Goal: Find contact information: Find contact information

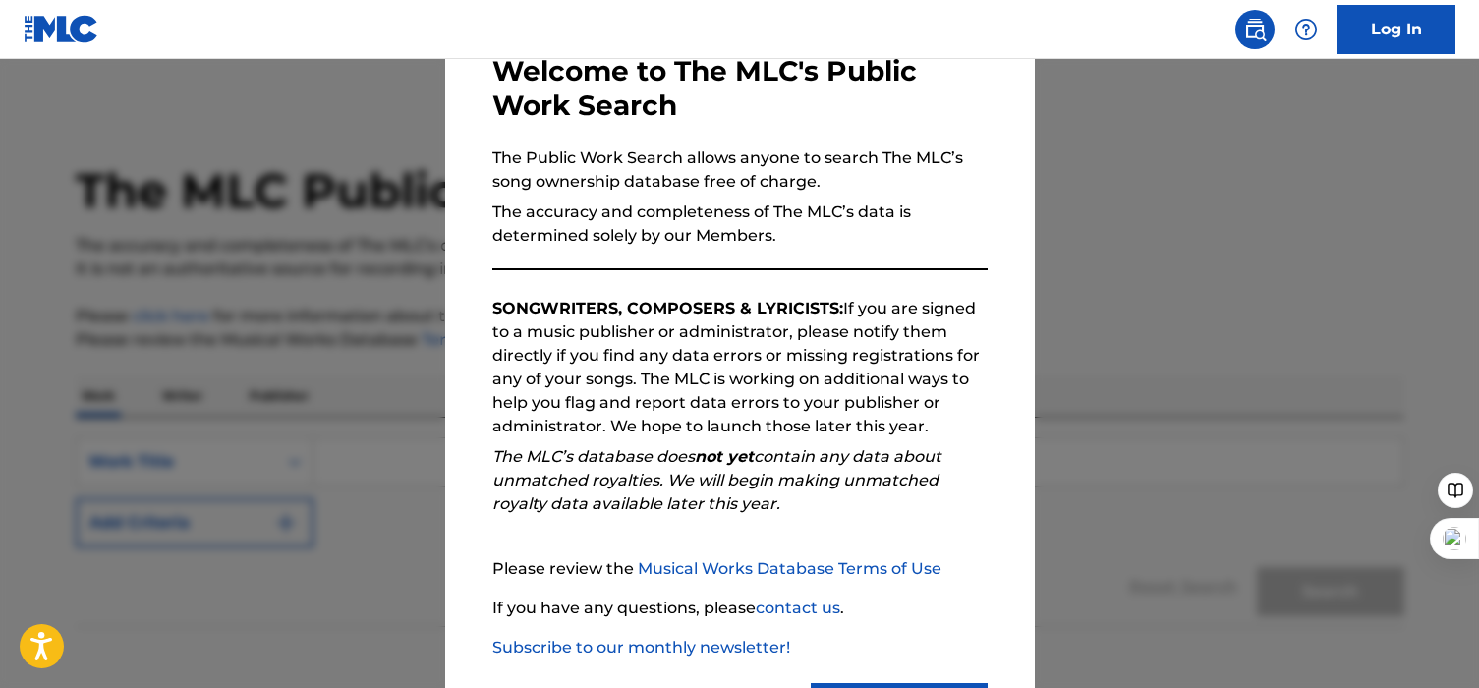
scroll to position [211, 0]
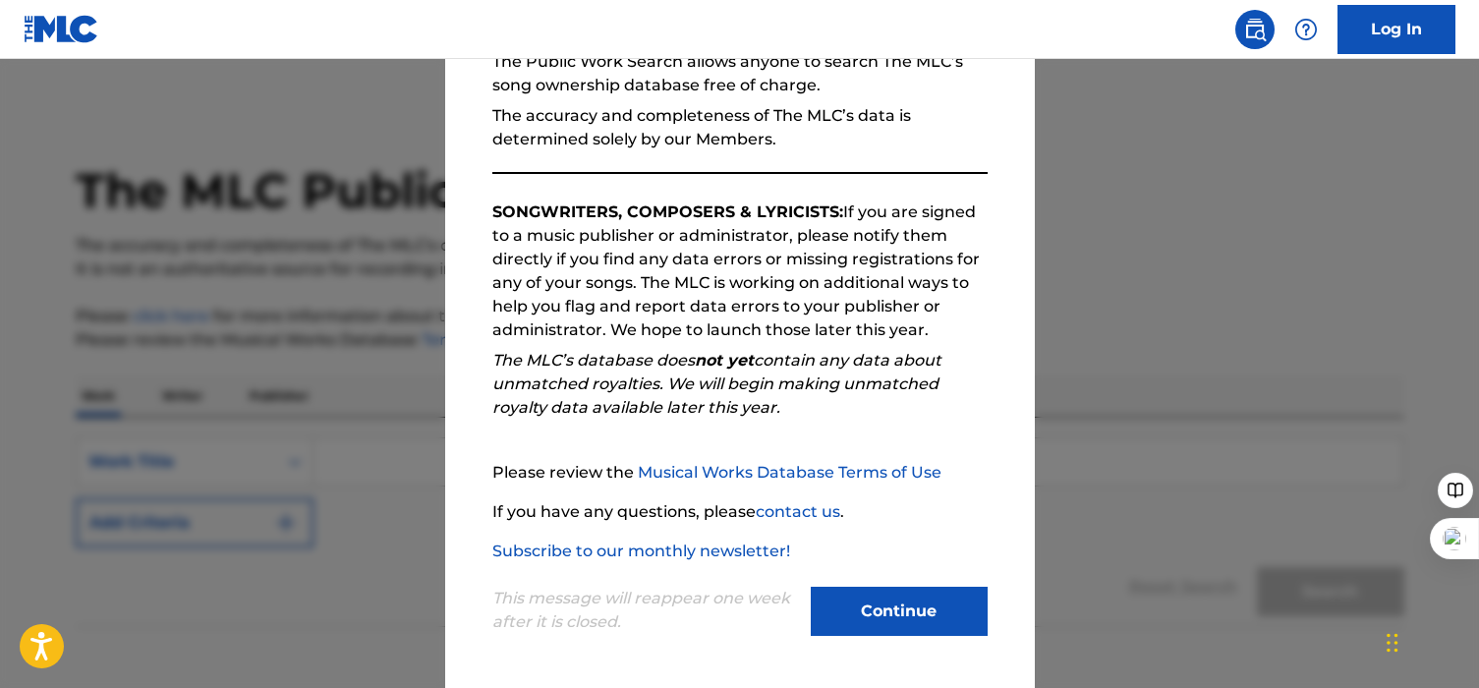
click at [884, 614] on button "Continue" at bounding box center [899, 611] width 177 height 49
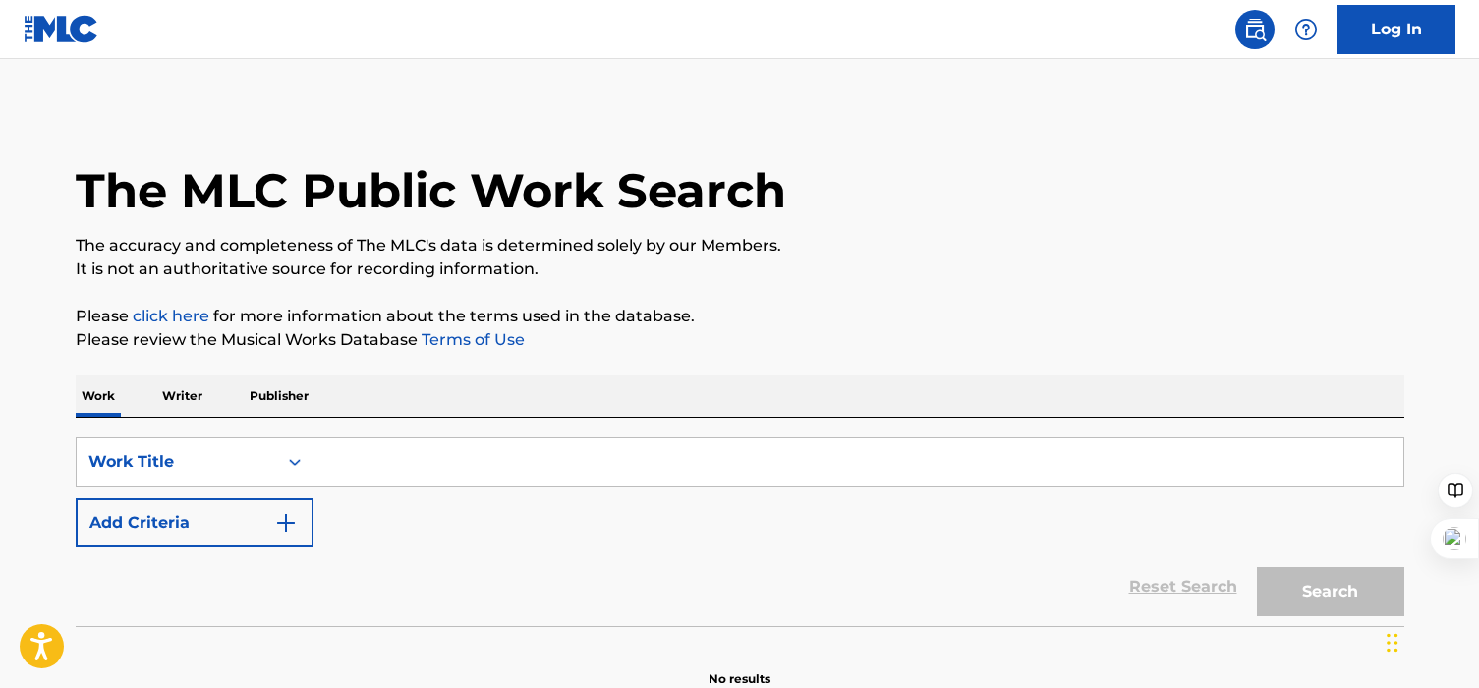
click at [510, 463] on input "Search Form" at bounding box center [859, 461] width 1090 height 47
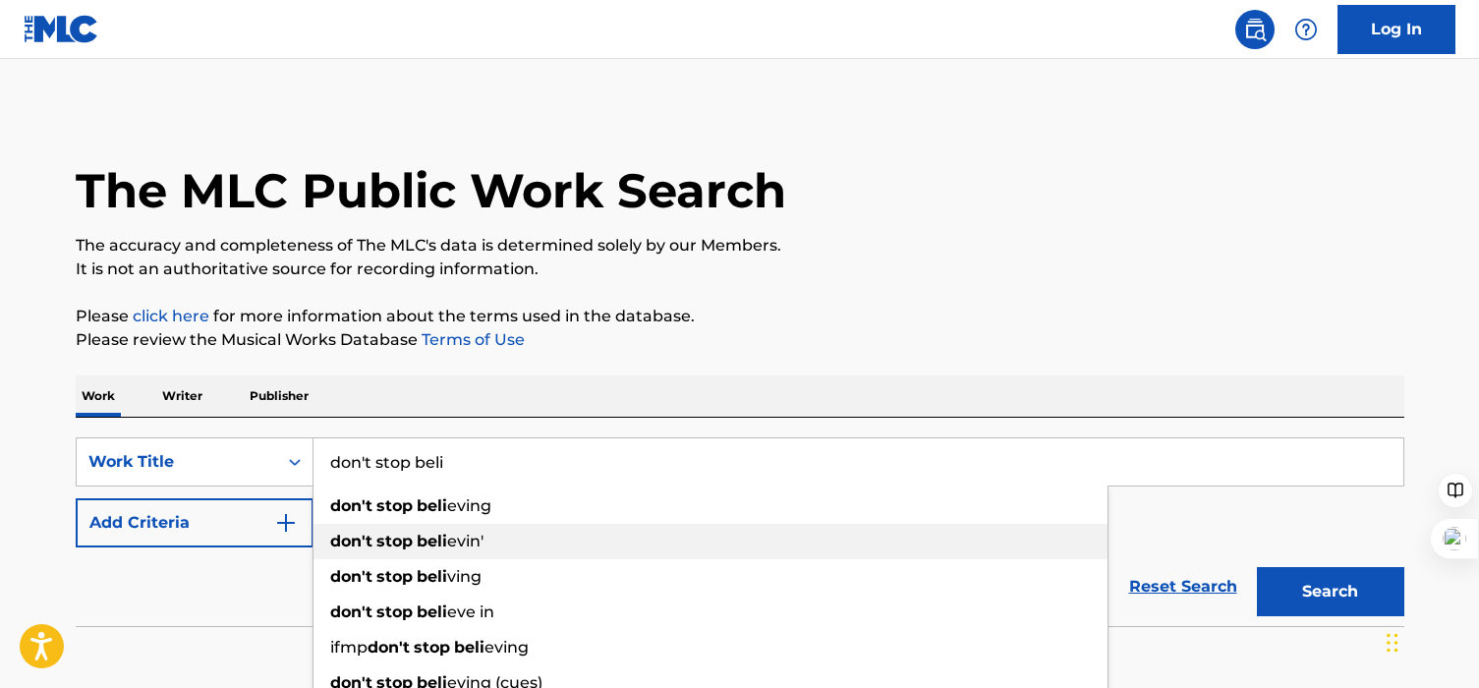
click at [501, 552] on div "don't stop beli evin'" at bounding box center [711, 541] width 794 height 35
type input "don't stop [PERSON_NAME]'"
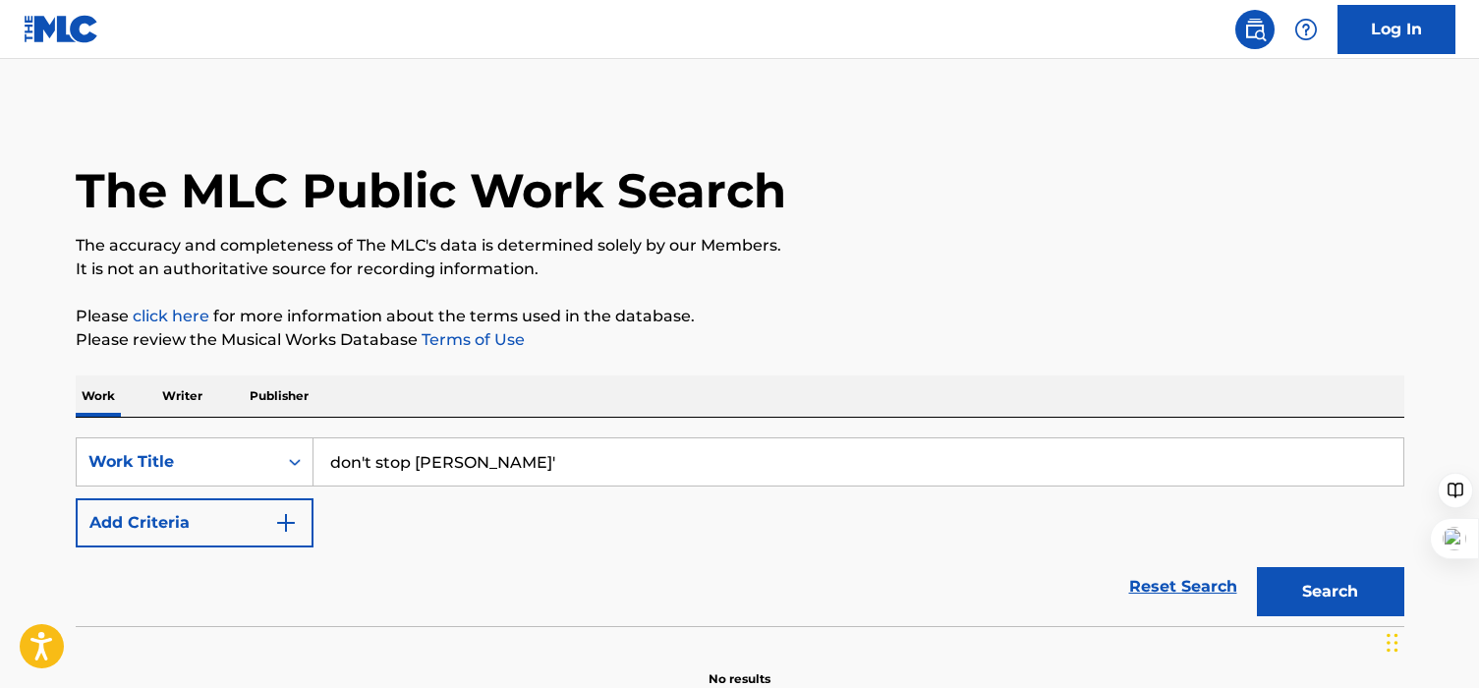
click at [1305, 609] on button "Search" at bounding box center [1330, 591] width 147 height 49
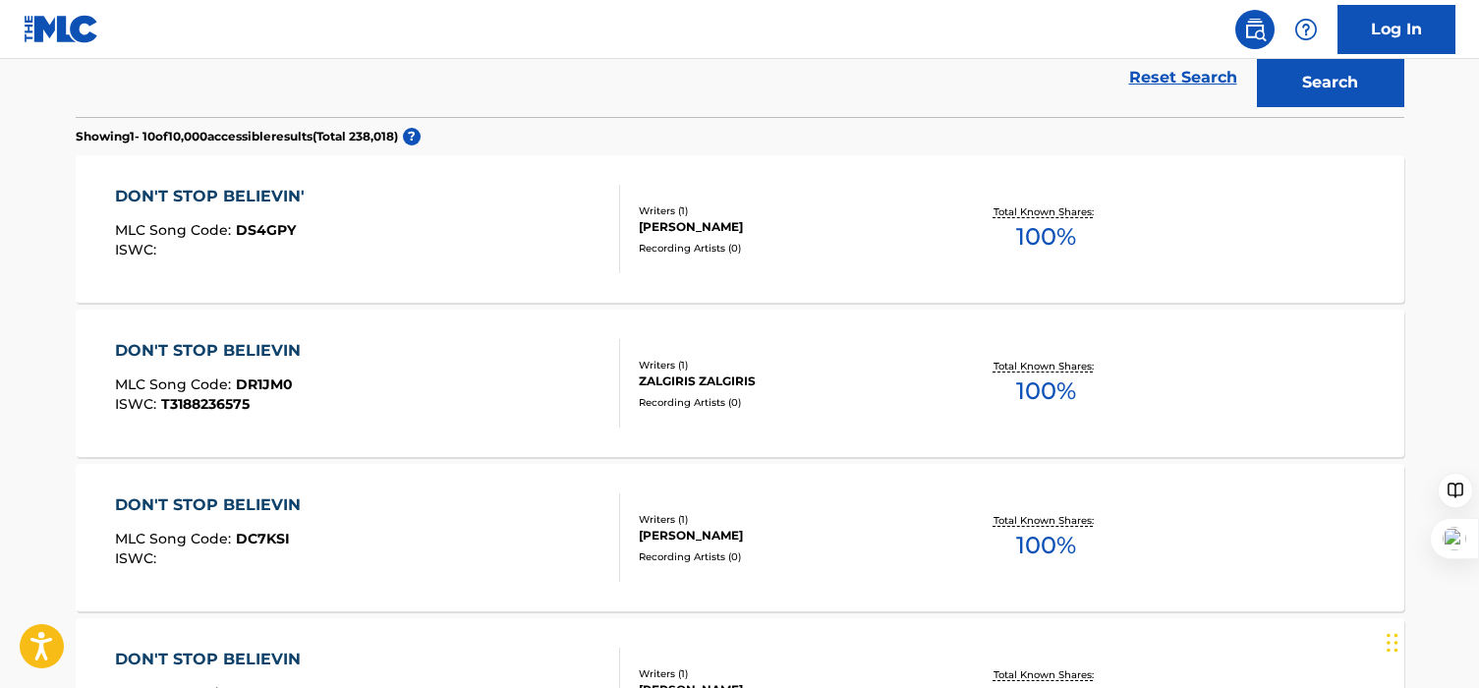
scroll to position [0, 0]
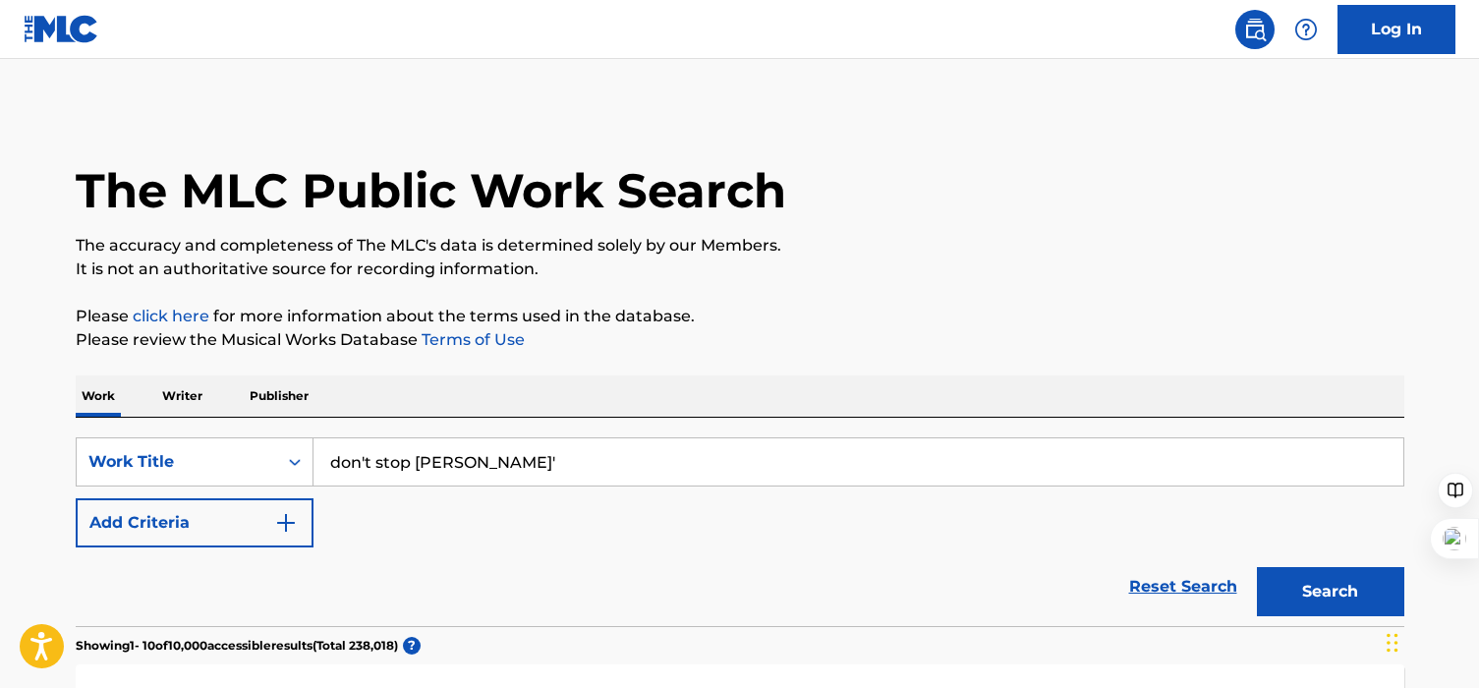
click at [233, 523] on button "Add Criteria" at bounding box center [195, 522] width 238 height 49
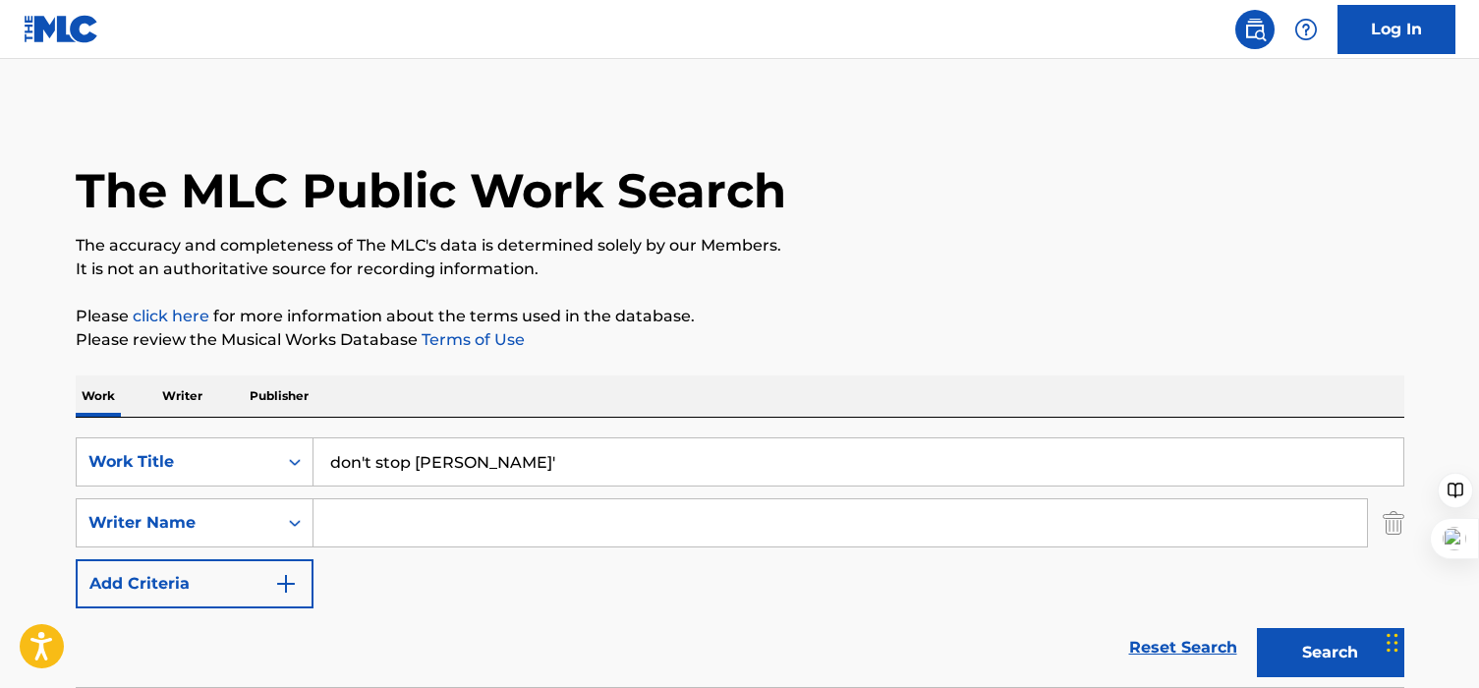
click at [430, 519] on input "Search Form" at bounding box center [841, 522] width 1054 height 47
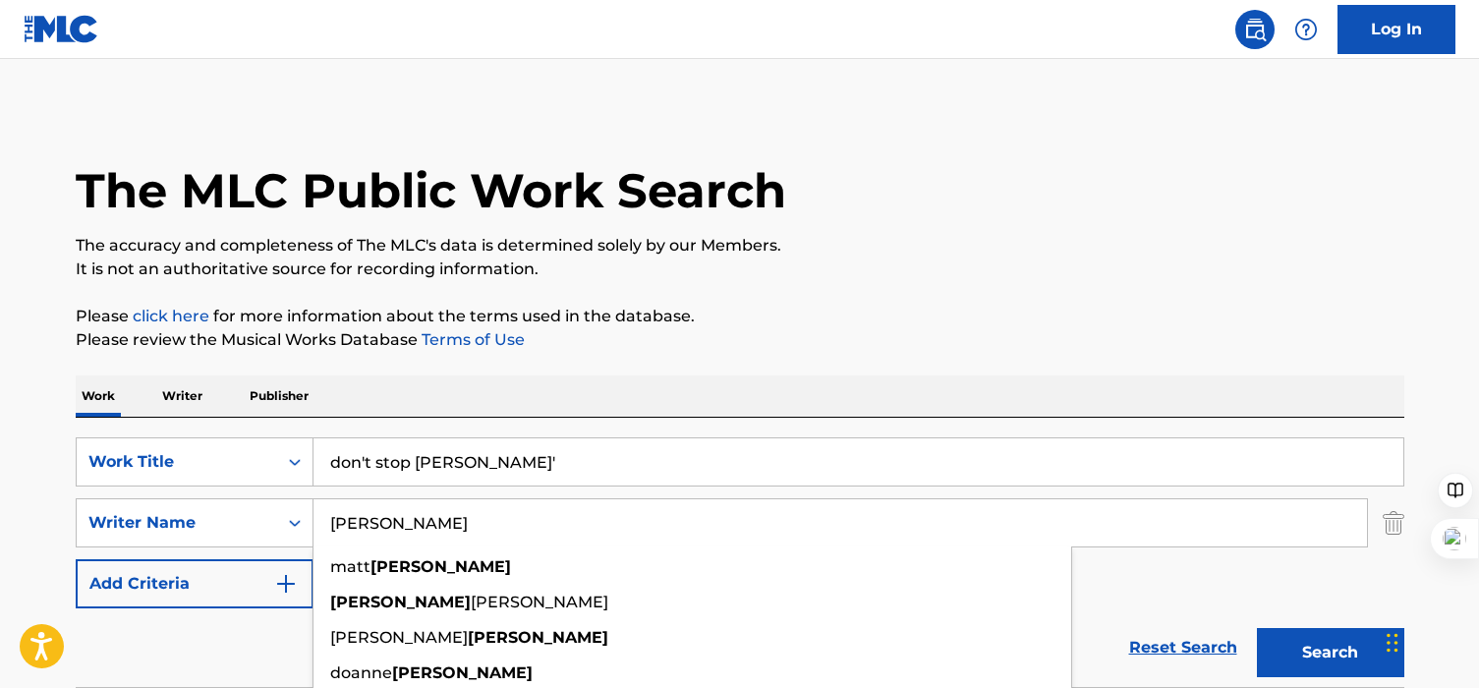
type input "[PERSON_NAME]"
click at [1257, 628] on button "Search" at bounding box center [1330, 652] width 147 height 49
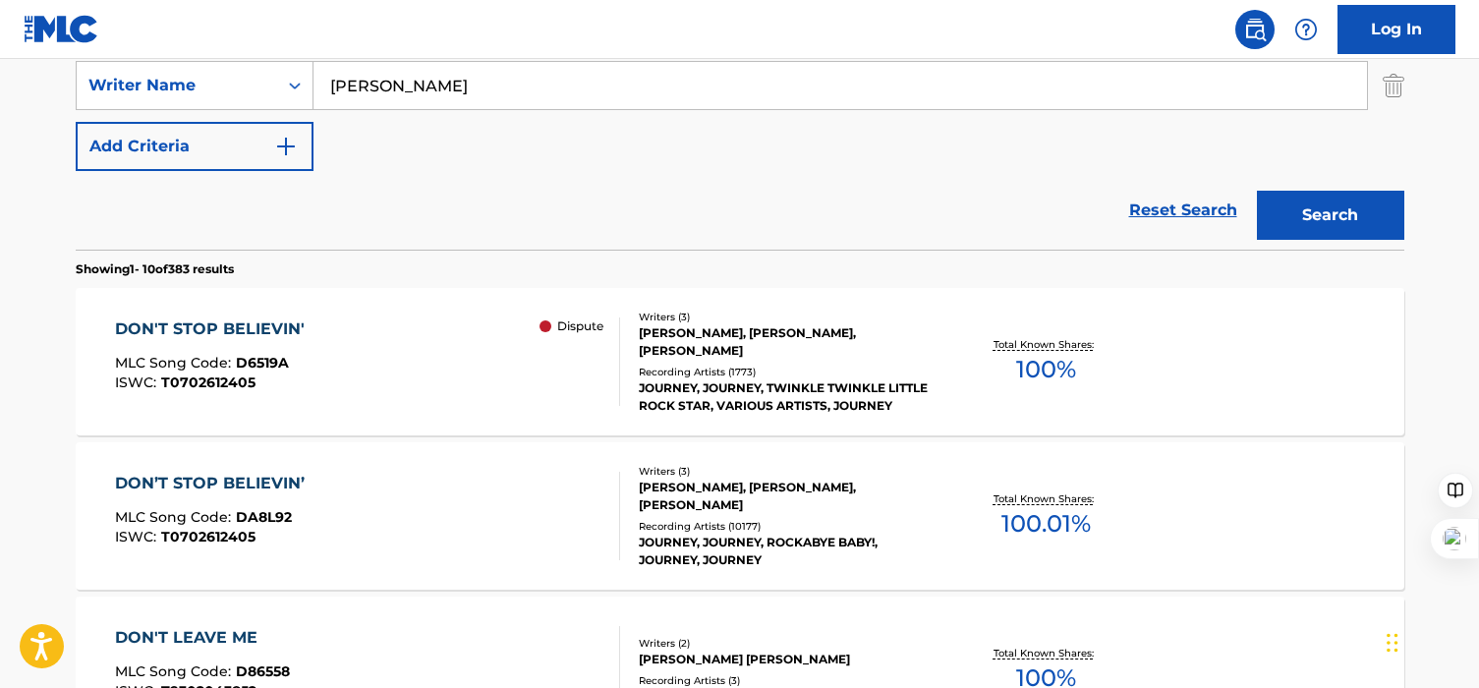
scroll to position [439, 0]
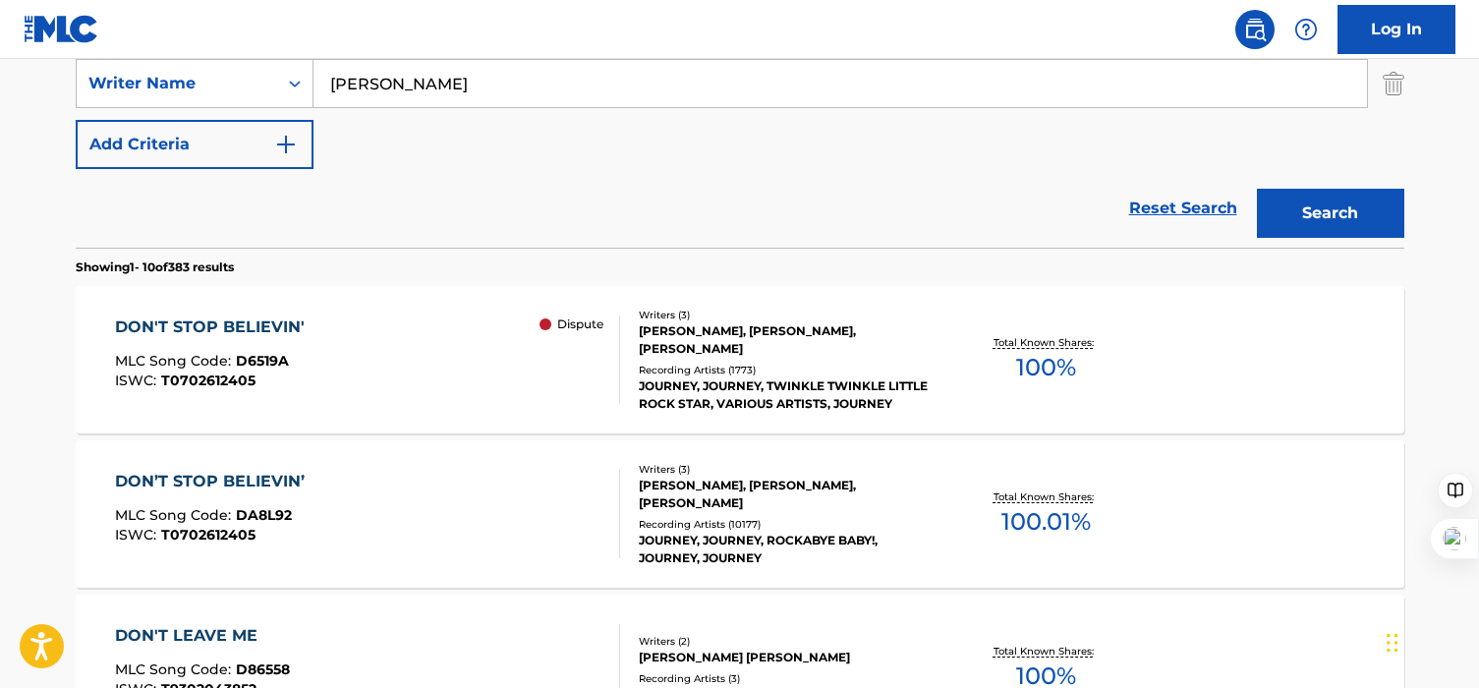
click at [736, 405] on div "DON'T STOP BELIEVIN' MLC Song Code : D6519A ISWC : T0702612405 Dispute Writers …" at bounding box center [740, 359] width 1329 height 147
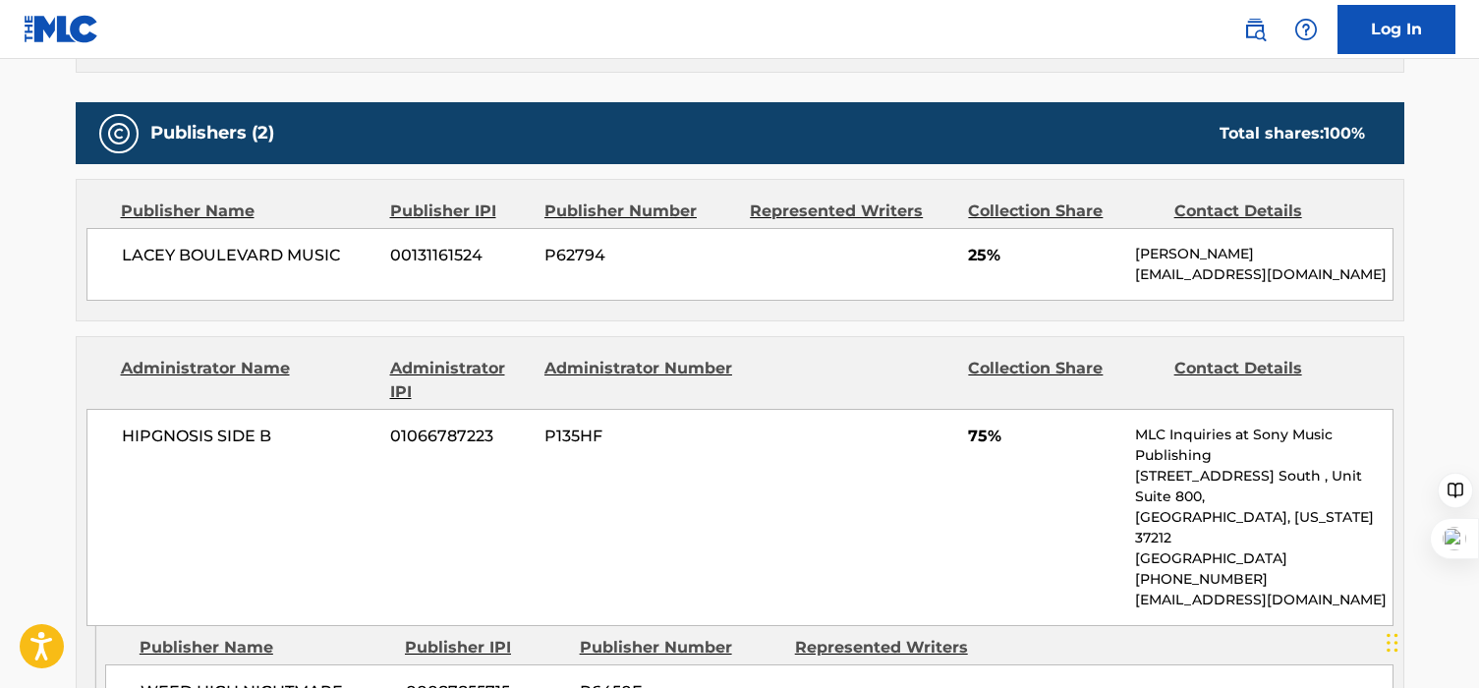
scroll to position [860, 0]
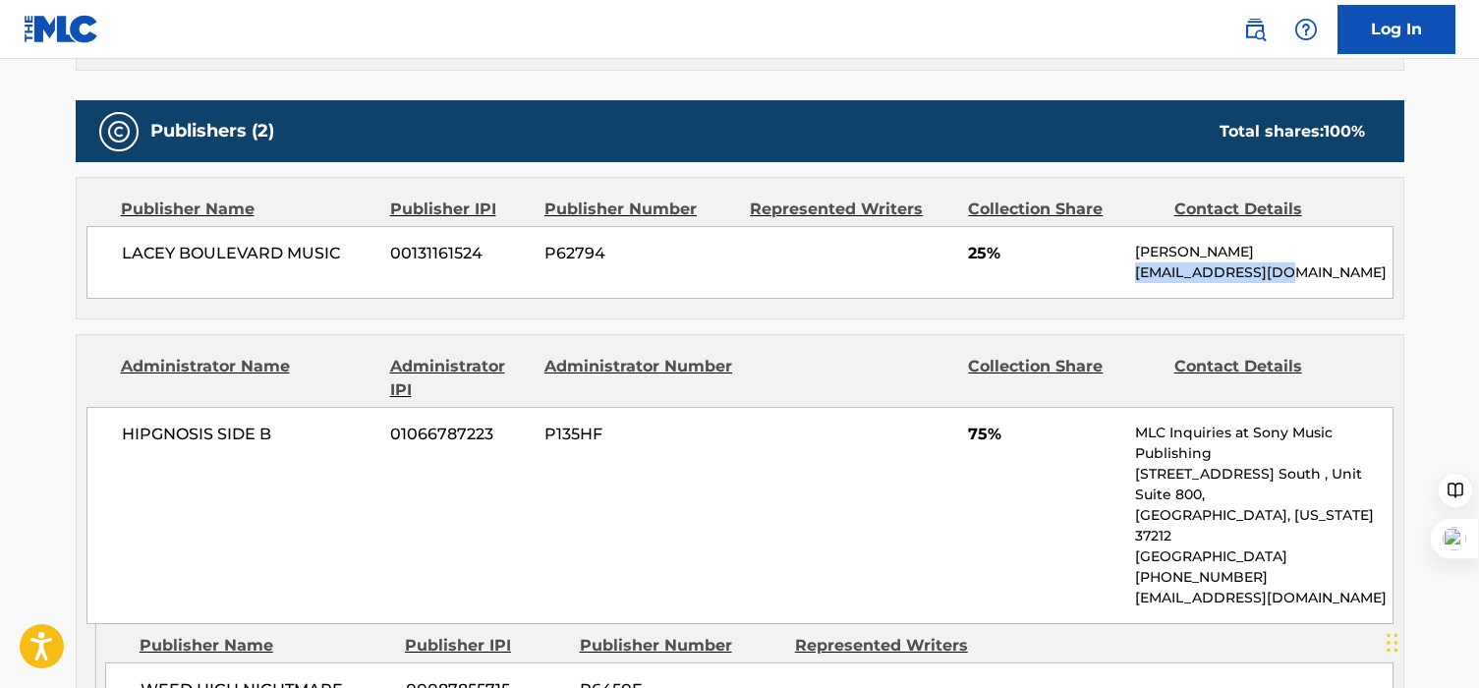
drag, startPoint x: 1289, startPoint y: 274, endPoint x: 1130, endPoint y: 277, distance: 158.3
click at [1130, 277] on div "[GEOGRAPHIC_DATA] 00131161524 P62794 25% [PERSON_NAME] [EMAIL_ADDRESS][DOMAIN_N…" at bounding box center [739, 262] width 1307 height 73
copy p "[EMAIL_ADDRESS][DOMAIN_NAME]"
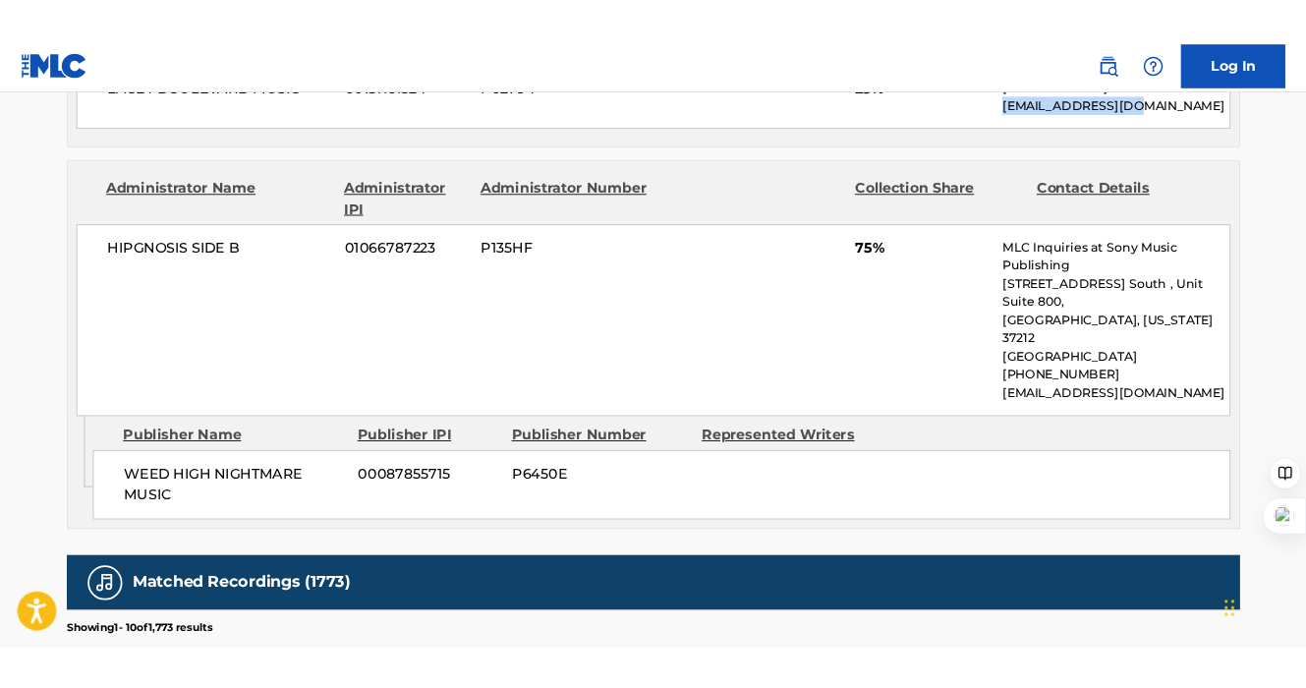
scroll to position [1065, 0]
